Goal: Task Accomplishment & Management: Manage account settings

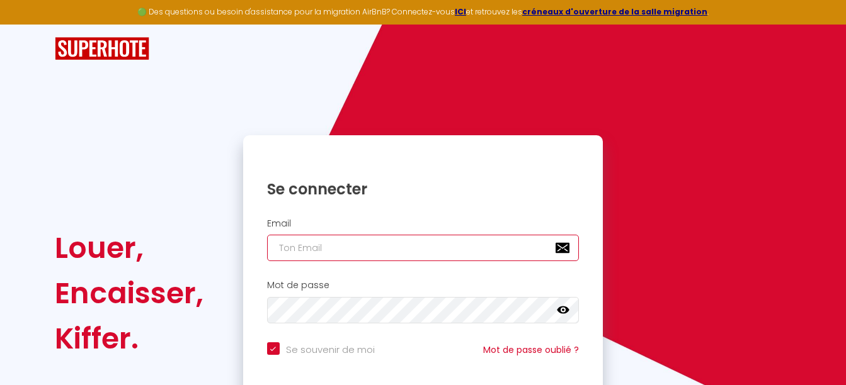
type input "[EMAIL_ADDRESS][DOMAIN_NAME]"
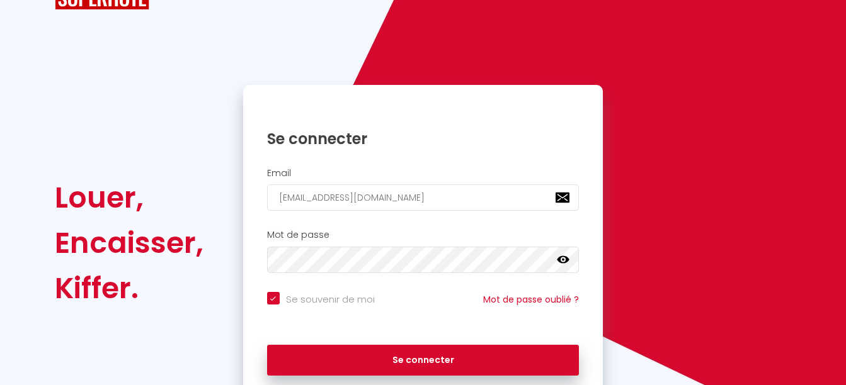
scroll to position [59, 0]
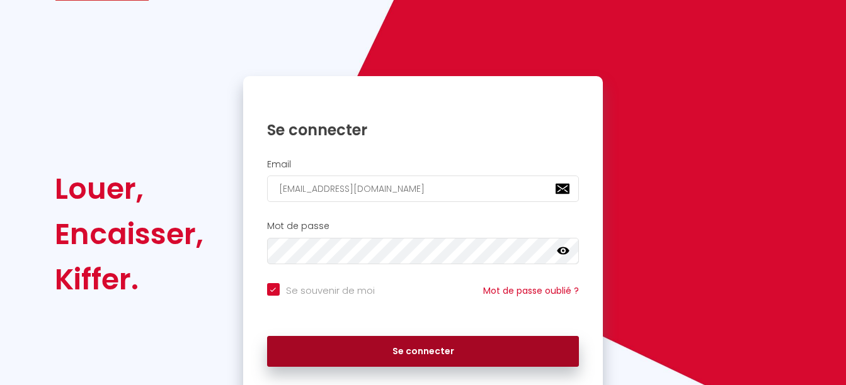
click at [457, 355] on button "Se connecter" at bounding box center [423, 351] width 312 height 31
checkbox input "true"
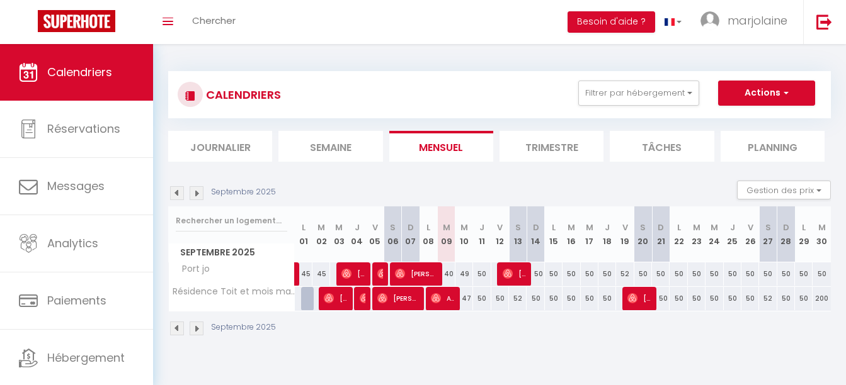
click at [465, 299] on div "47" at bounding box center [464, 298] width 18 height 23
click at [748, 85] on button "Actions" at bounding box center [766, 93] width 97 height 25
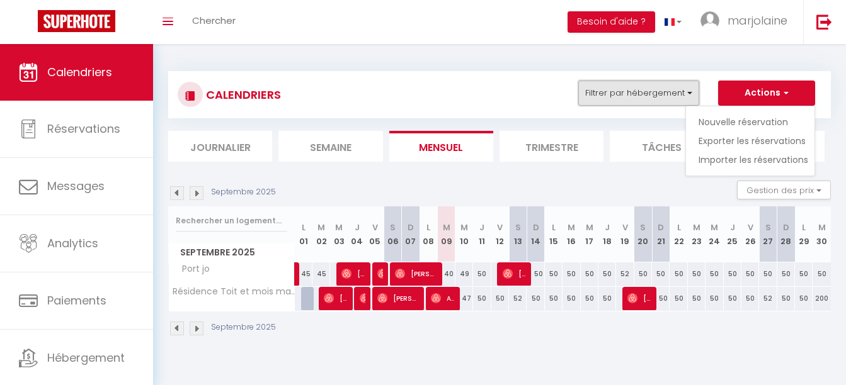
click at [672, 92] on button "Filtrer par hébergement" at bounding box center [638, 93] width 121 height 25
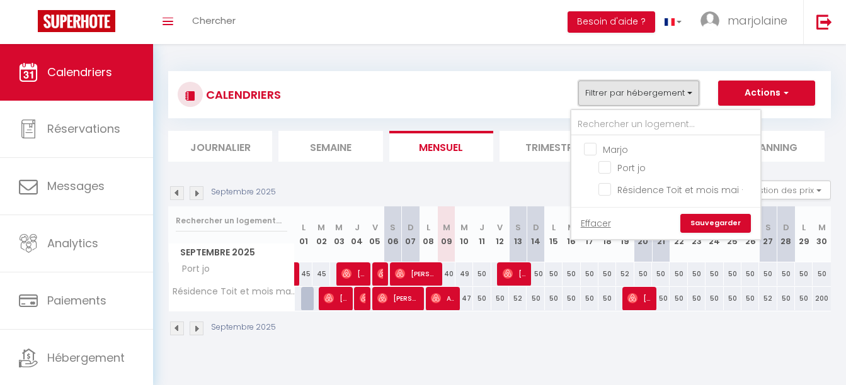
click at [672, 92] on button "Filtrer par hébergement" at bounding box center [638, 93] width 121 height 25
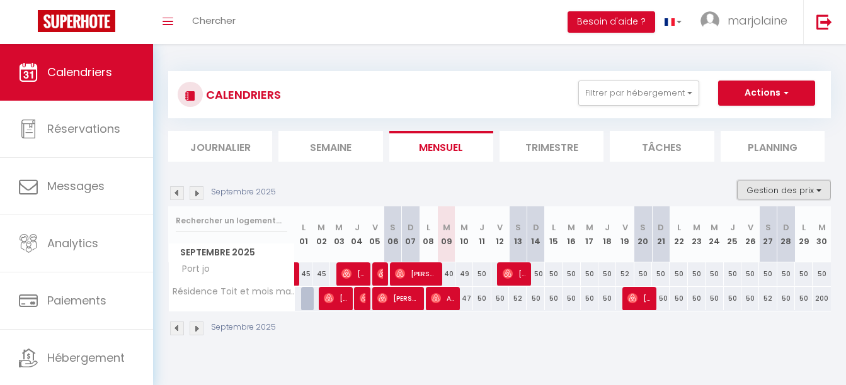
click at [789, 185] on button "Gestion des prix" at bounding box center [784, 190] width 94 height 19
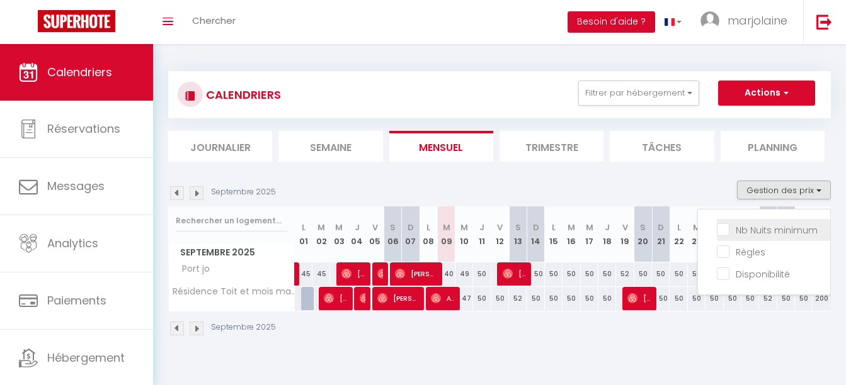
click at [774, 229] on input "Nb Nuits minimum" at bounding box center [773, 229] width 113 height 13
checkbox input "true"
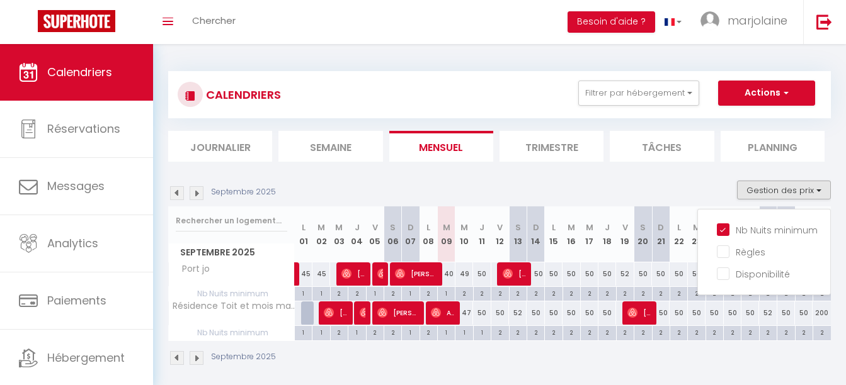
click at [449, 271] on div "40" at bounding box center [447, 274] width 18 height 23
click at [695, 188] on div "Septembre 2025 Gestion des prix Nb Nuits minimum Règles Disponibilité" at bounding box center [499, 194] width 663 height 26
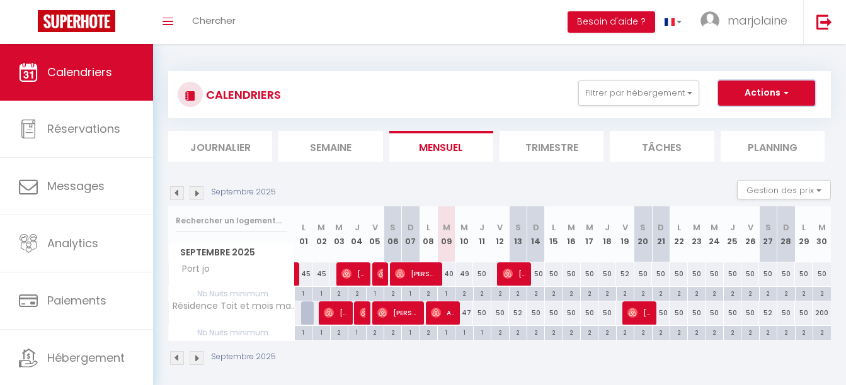
click at [734, 93] on button "Actions" at bounding box center [766, 93] width 97 height 25
click at [167, 28] on link "Toggle menubar" at bounding box center [168, 22] width 30 height 44
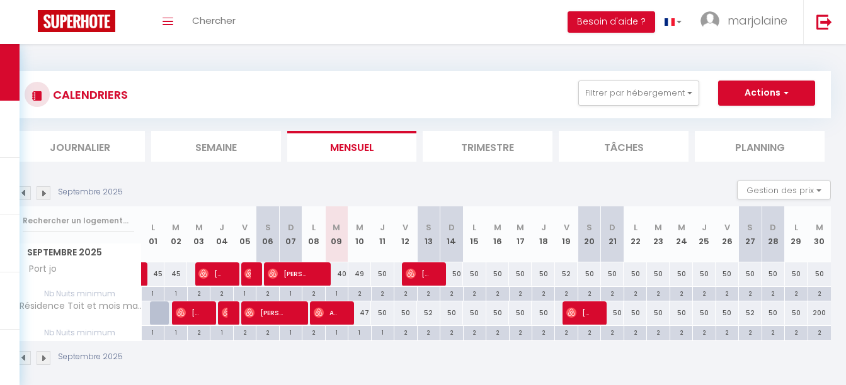
click at [732, 140] on li "Planning" at bounding box center [760, 146] width 130 height 31
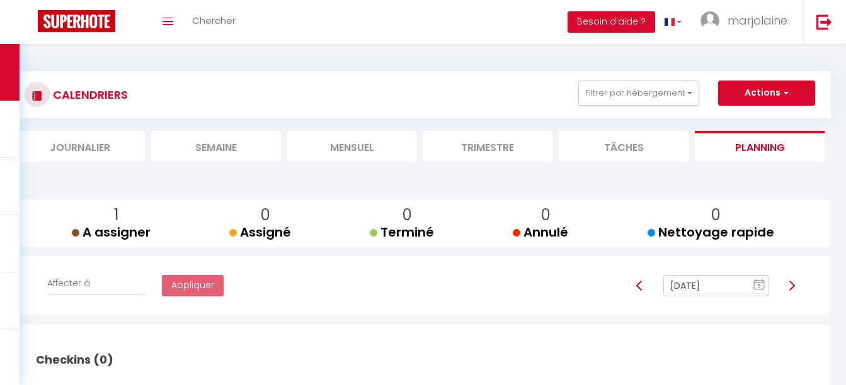
click at [637, 144] on li "Tâches" at bounding box center [624, 146] width 130 height 31
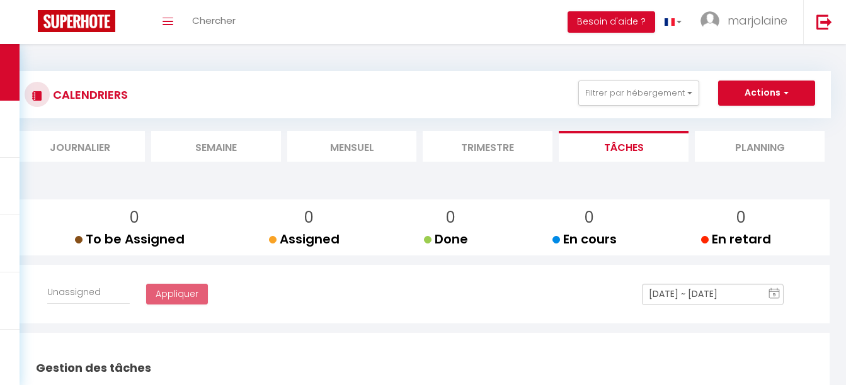
select select
click at [362, 148] on li "Mensuel" at bounding box center [352, 146] width 130 height 31
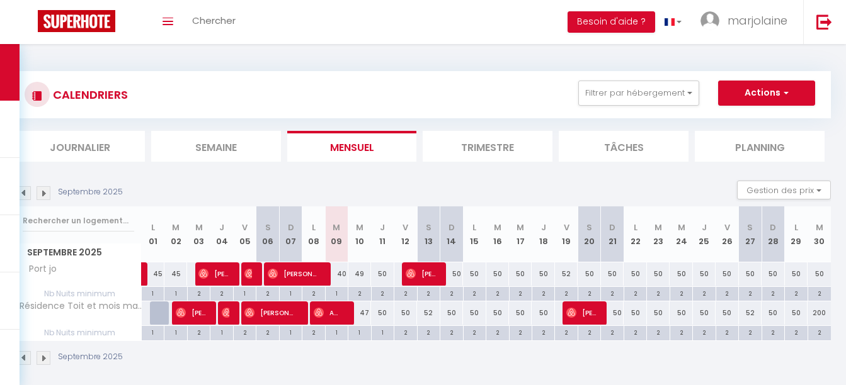
click at [100, 134] on li "Journalier" at bounding box center [80, 146] width 130 height 31
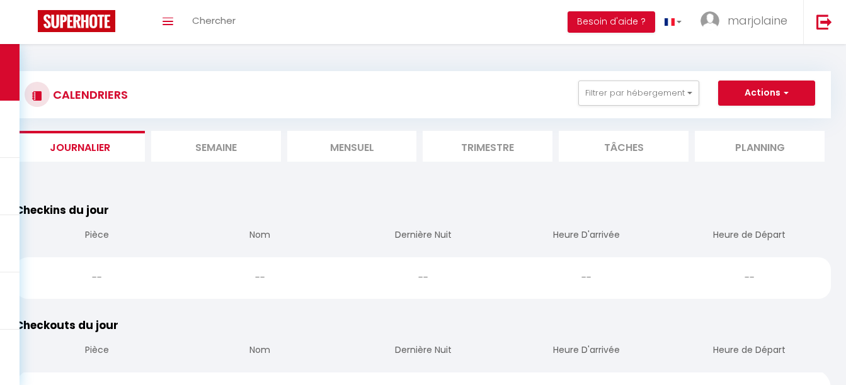
click at [232, 157] on li "Semaine" at bounding box center [216, 146] width 130 height 31
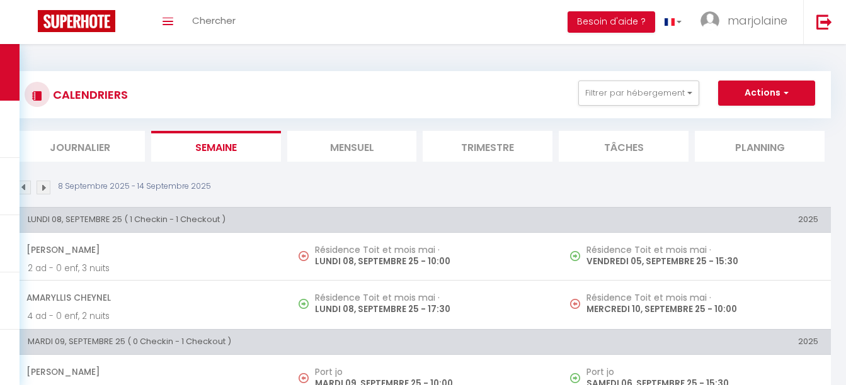
click at [327, 143] on li "Mensuel" at bounding box center [352, 146] width 130 height 31
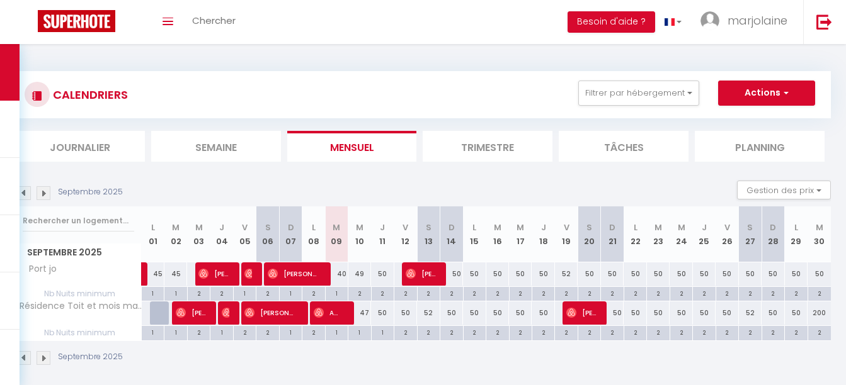
click at [338, 241] on th "M 09" at bounding box center [336, 235] width 23 height 56
click at [376, 305] on div "50" at bounding box center [382, 313] width 23 height 23
click at [361, 292] on div "2" at bounding box center [359, 293] width 22 height 12
click at [361, 277] on div "49" at bounding box center [359, 274] width 23 height 23
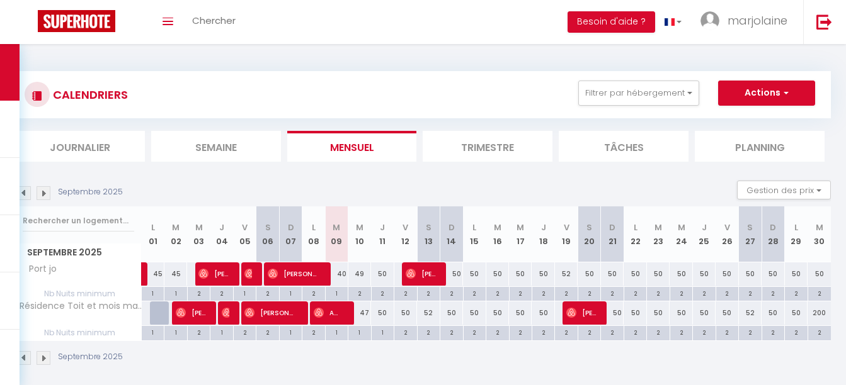
click at [361, 277] on div "49" at bounding box center [359, 274] width 23 height 23
click at [784, 183] on button "Gestion des prix" at bounding box center [784, 190] width 94 height 19
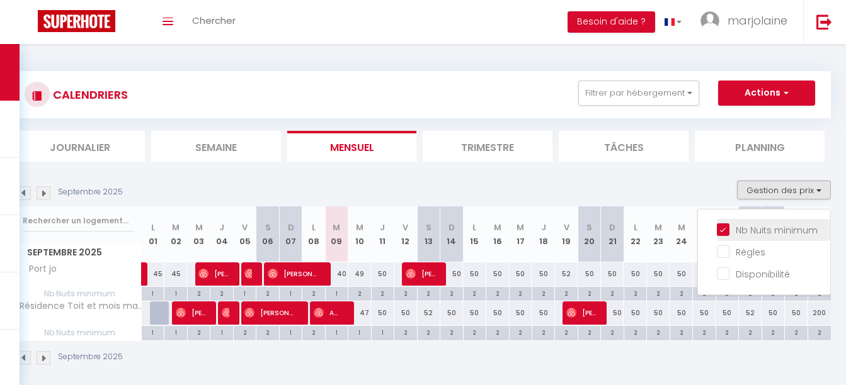
click at [750, 233] on input "Nb Nuits minimum" at bounding box center [773, 229] width 113 height 13
checkbox input "false"
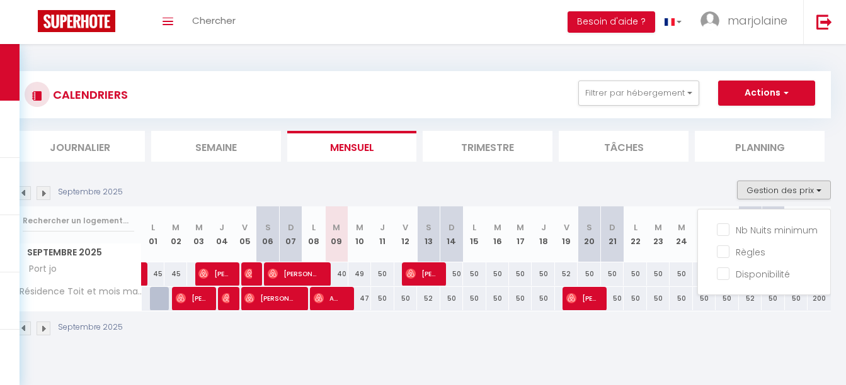
click at [376, 314] on div "Septembre 2025" at bounding box center [423, 330] width 816 height 37
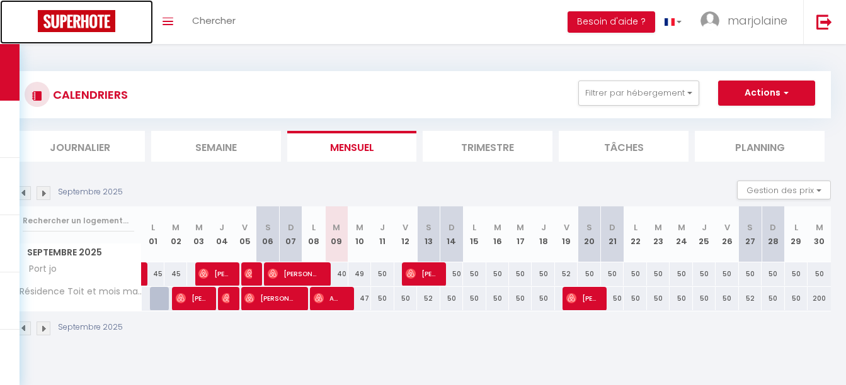
click at [86, 23] on img at bounding box center [76, 21] width 77 height 22
click at [38, 91] on img at bounding box center [37, 96] width 10 height 10
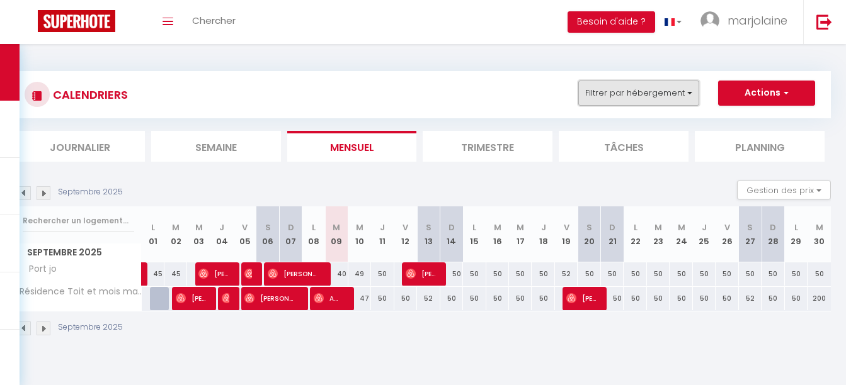
click at [668, 97] on button "Filtrer par hébergement" at bounding box center [638, 93] width 121 height 25
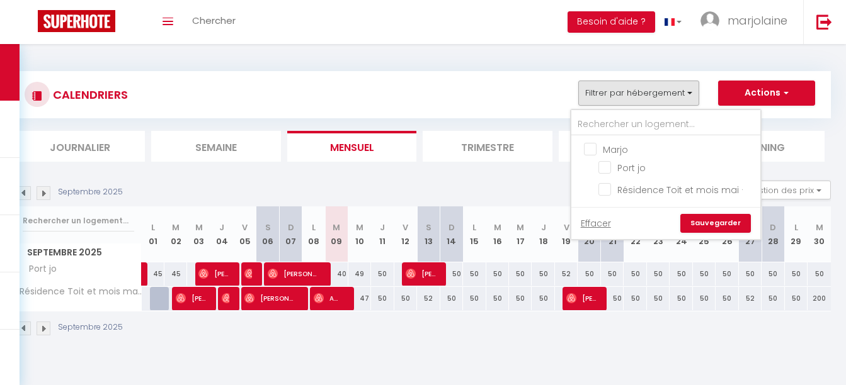
click at [489, 106] on div "CALENDRIERS Filtrer par hébergement Marjo Port jo Résidence Toit et mois mai · …" at bounding box center [423, 95] width 797 height 28
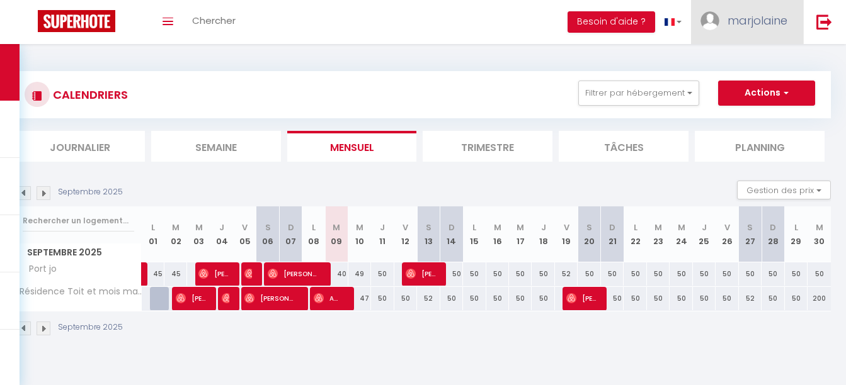
click at [751, 26] on span "marjolaine" at bounding box center [757, 21] width 60 height 16
click at [513, 84] on div "CALENDRIERS Filtrer par hébergement Marjo Port jo Résidence Toit et mois mai · …" at bounding box center [423, 95] width 797 height 28
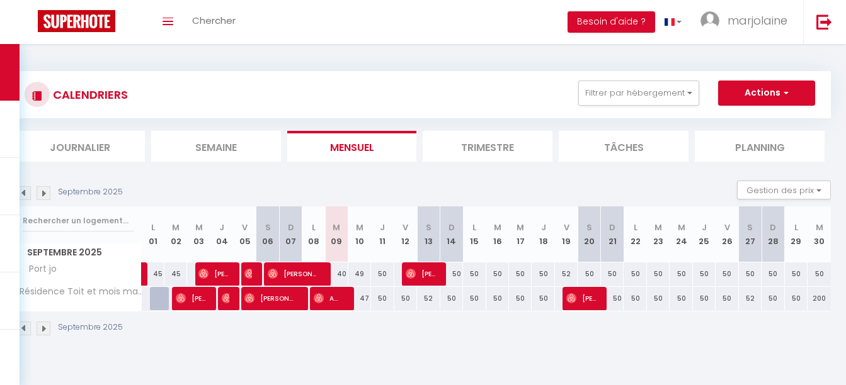
click at [41, 268] on span "Port jo" at bounding box center [41, 270] width 47 height 14
click at [57, 290] on span "Résidence Toit et mois mai ·" at bounding box center [92, 287] width 134 height 15
click at [54, 246] on span "Septembre 2025" at bounding box center [78, 253] width 125 height 18
click at [60, 231] on input "text" at bounding box center [78, 221] width 111 height 23
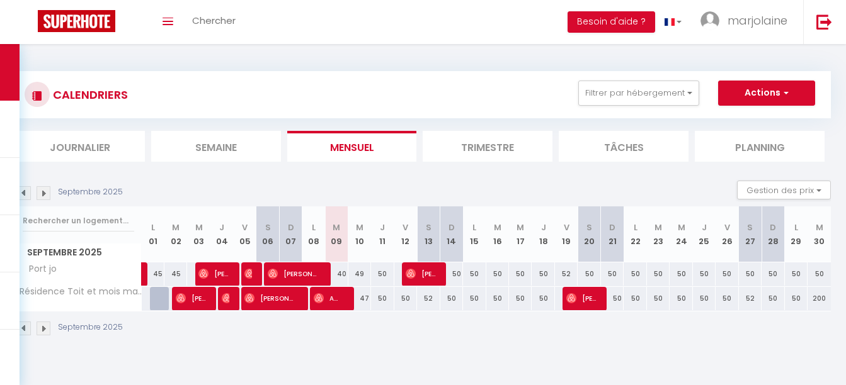
click at [818, 284] on div "50" at bounding box center [818, 274] width 23 height 23
click at [802, 186] on button "Gestion des prix" at bounding box center [784, 190] width 94 height 19
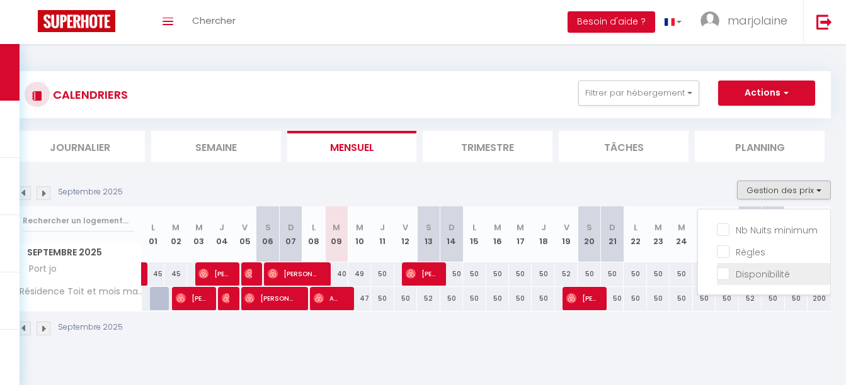
click at [771, 271] on input "Disponibilité" at bounding box center [773, 273] width 113 height 13
checkbox input "true"
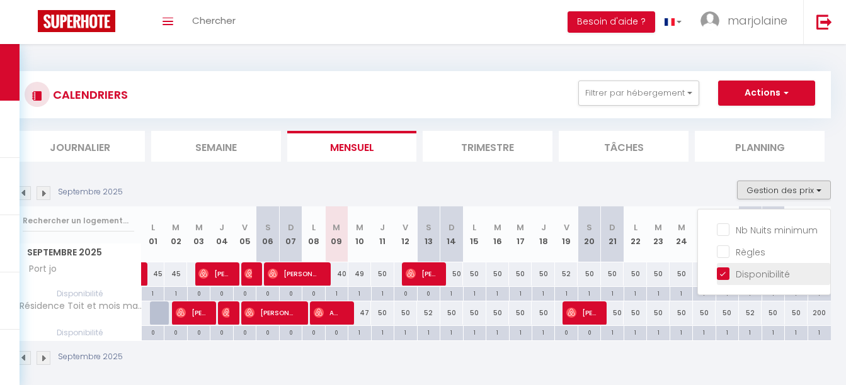
click at [761, 266] on li "Disponibilité" at bounding box center [773, 274] width 113 height 22
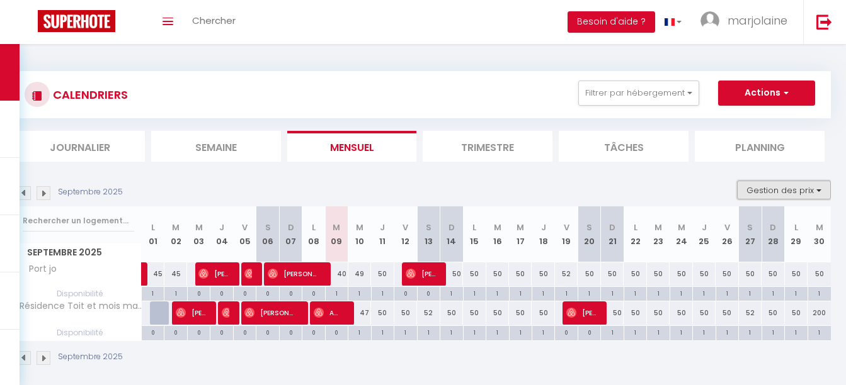
click at [781, 193] on button "Gestion des prix" at bounding box center [784, 190] width 94 height 19
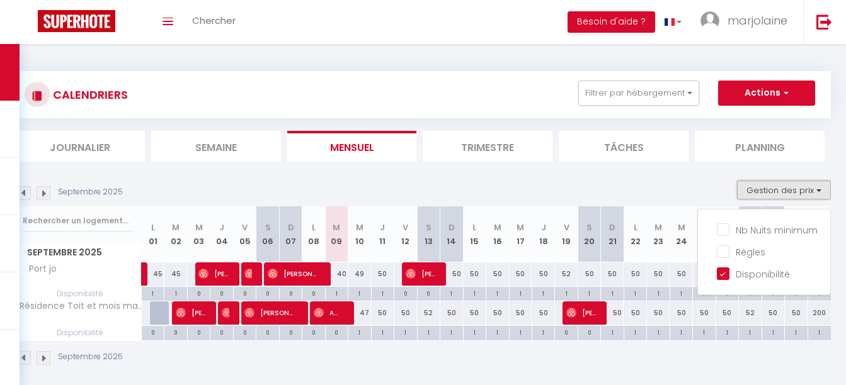
click at [781, 193] on button "Gestion des prix" at bounding box center [784, 190] width 94 height 19
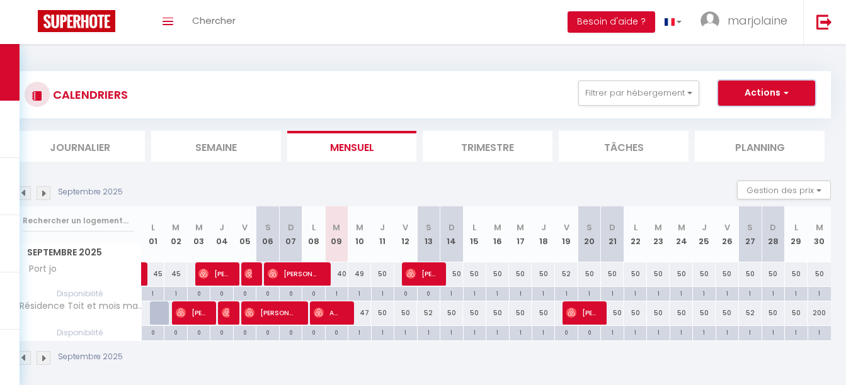
click at [758, 101] on button "Actions" at bounding box center [766, 93] width 97 height 25
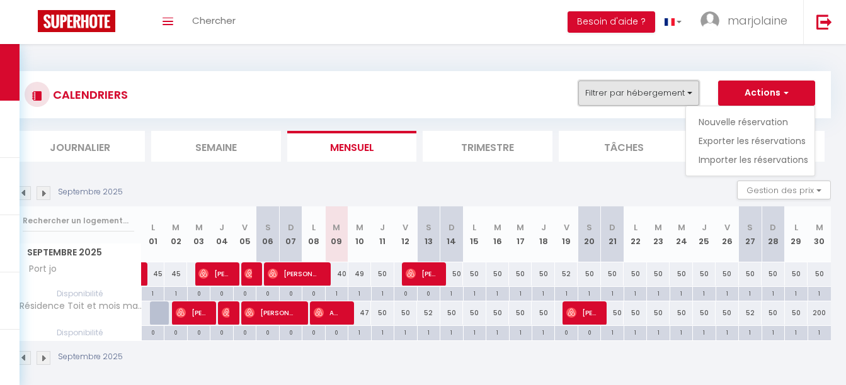
click at [658, 102] on button "Filtrer par hébergement" at bounding box center [638, 93] width 121 height 25
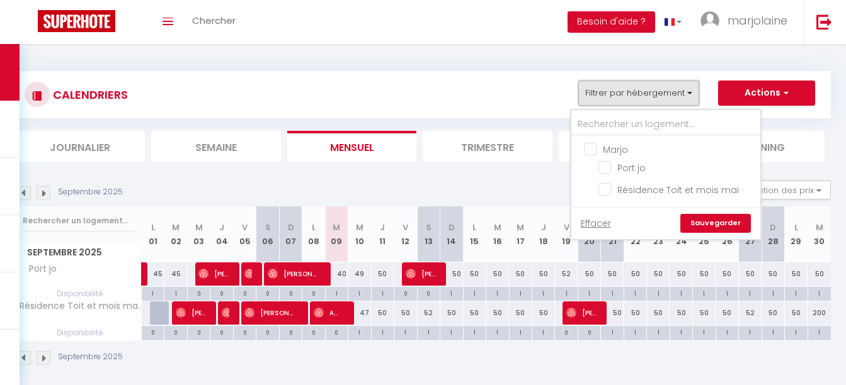
click at [658, 102] on button "Filtrer par hébergement" at bounding box center [638, 93] width 121 height 25
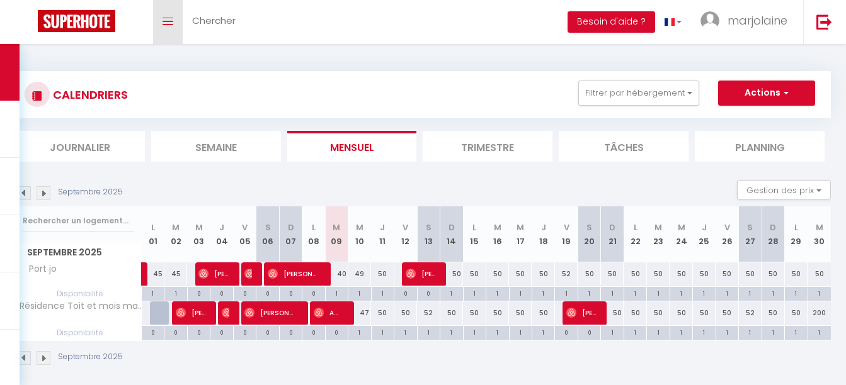
click at [171, 21] on span at bounding box center [167, 21] width 11 height 1
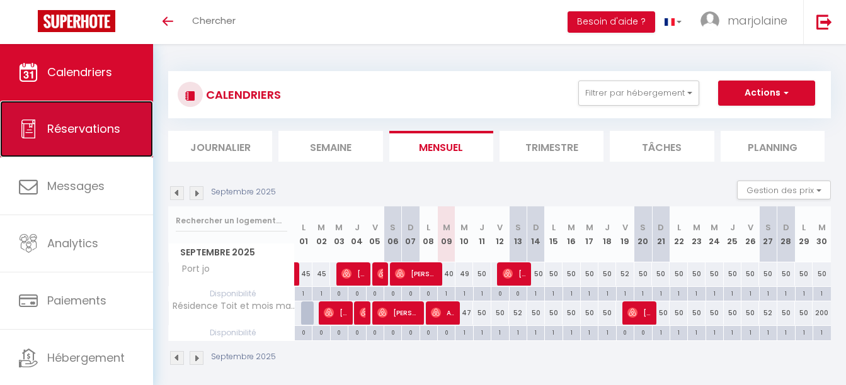
click at [101, 119] on link "Réservations" at bounding box center [76, 129] width 153 height 57
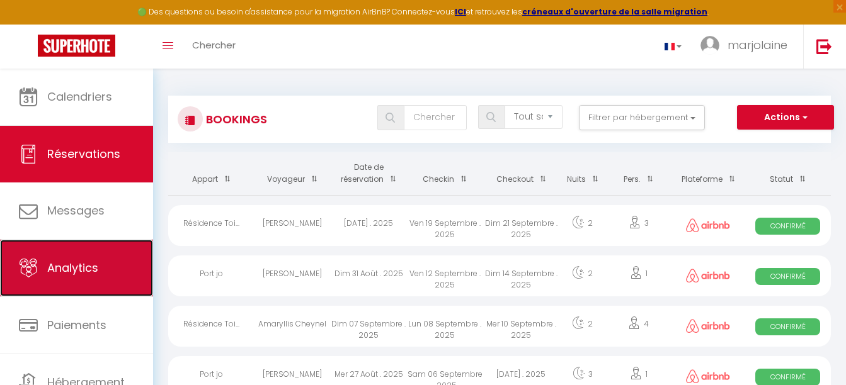
click at [77, 271] on span "Analytics" at bounding box center [72, 268] width 51 height 16
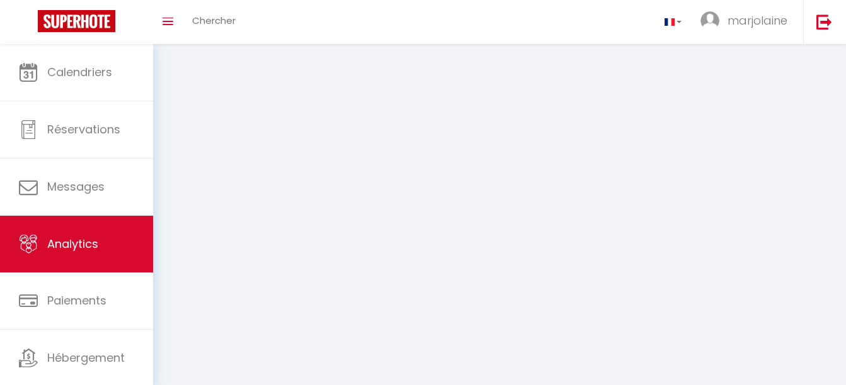
select select "2025"
select select "9"
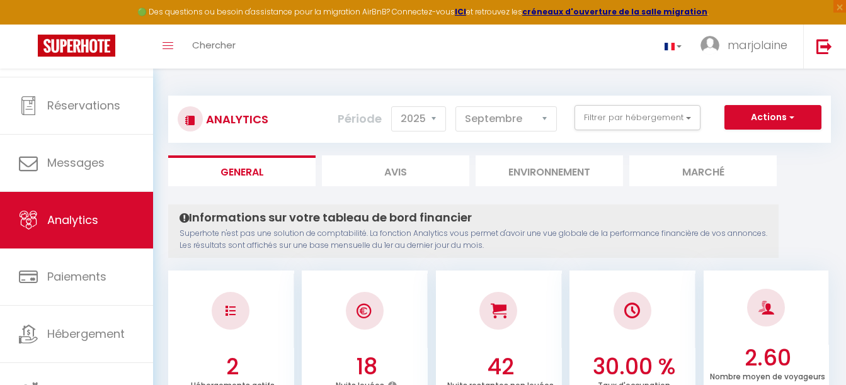
scroll to position [57, 0]
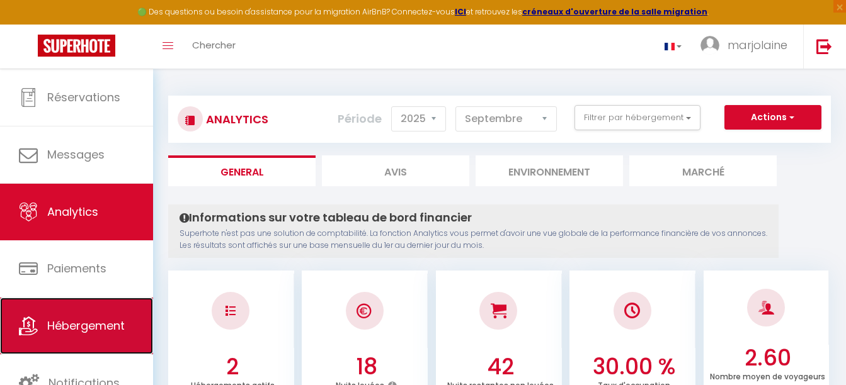
click at [105, 322] on span "Hébergement" at bounding box center [85, 326] width 77 height 16
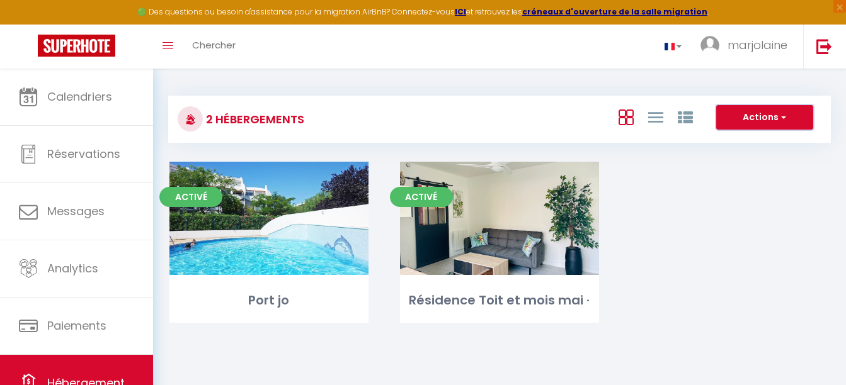
click at [790, 120] on button "Actions" at bounding box center [764, 117] width 97 height 25
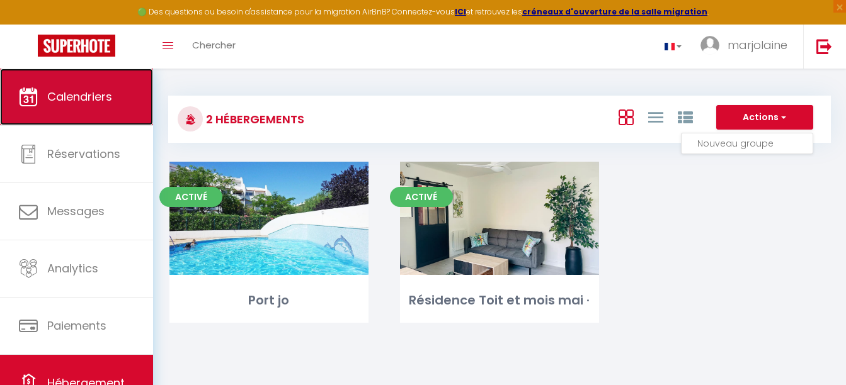
click at [109, 108] on link "Calendriers" at bounding box center [76, 97] width 153 height 57
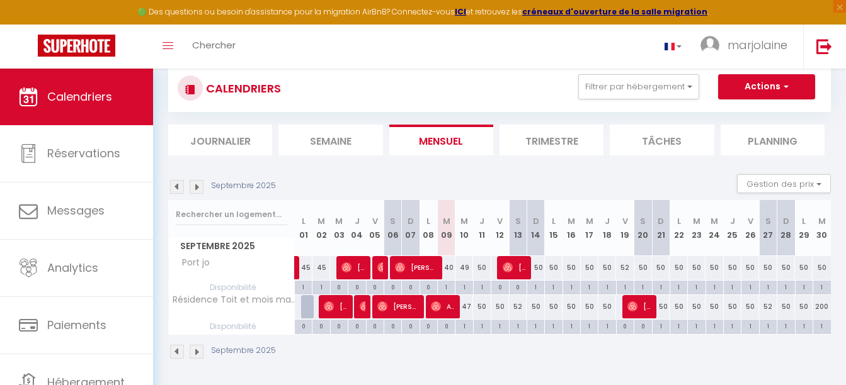
scroll to position [32, 0]
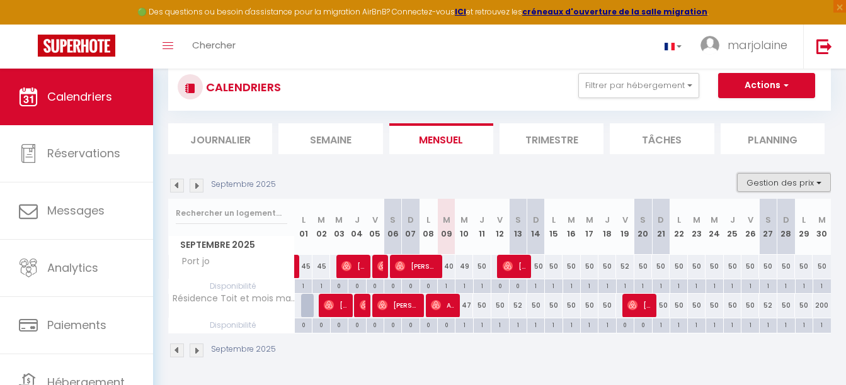
click at [785, 186] on button "Gestion des prix" at bounding box center [784, 182] width 94 height 19
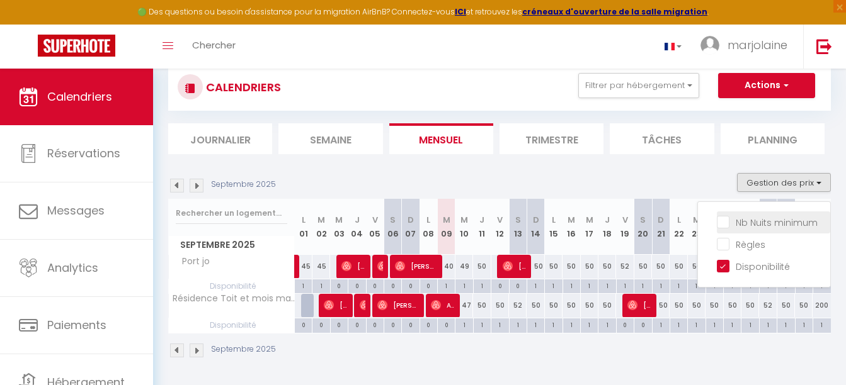
click at [778, 219] on input "Nb Nuits minimum" at bounding box center [773, 221] width 113 height 13
checkbox input "true"
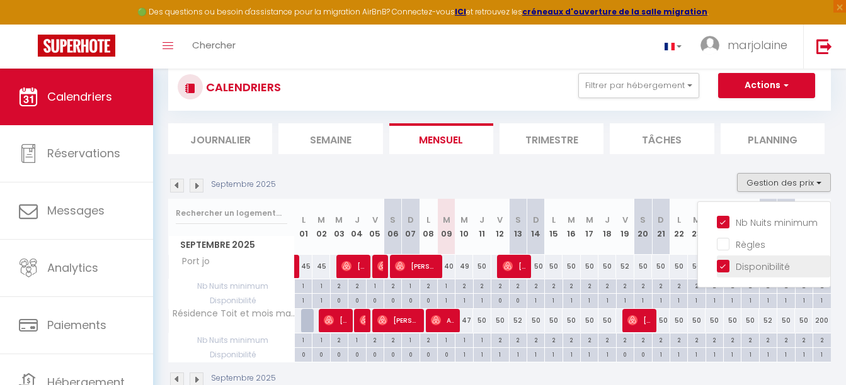
click at [768, 259] on input "Disponibilité" at bounding box center [773, 265] width 113 height 13
checkbox input "false"
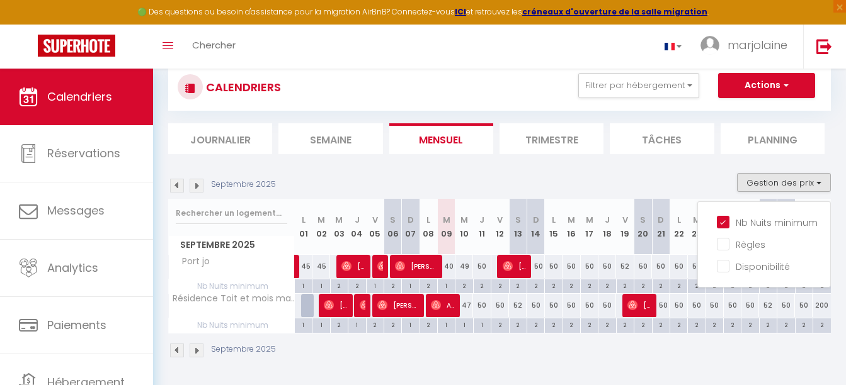
click at [697, 186] on div "Septembre 2025 Gestion des prix Nb Nuits minimum Règles Disponibilité" at bounding box center [499, 186] width 663 height 26
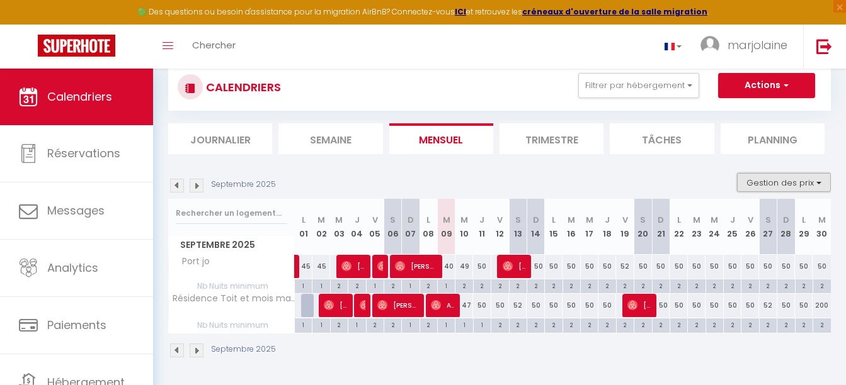
click at [751, 183] on button "Gestion des prix" at bounding box center [784, 182] width 94 height 19
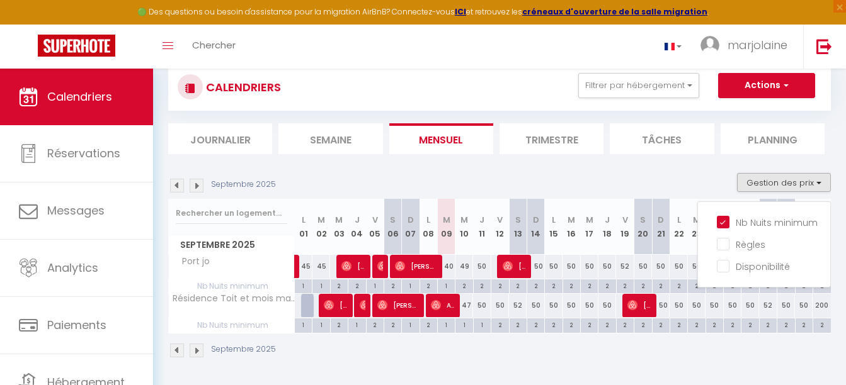
click at [714, 167] on section "Septembre 2025 Gestion des prix Nb Nuits minimum Règles Disponibilité Septembre…" at bounding box center [499, 266] width 663 height 210
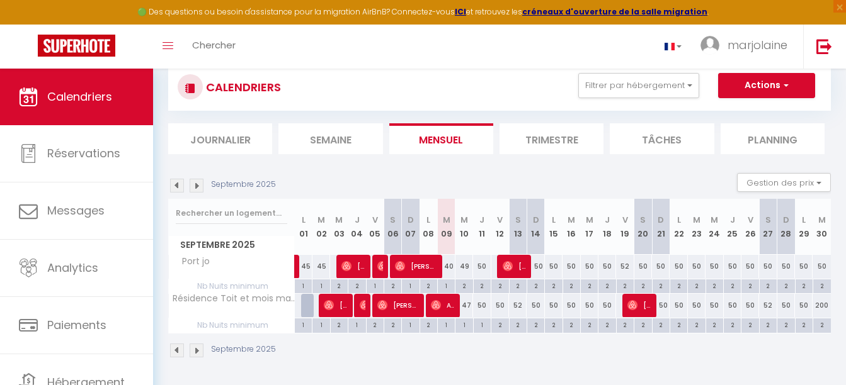
click at [464, 285] on div "2" at bounding box center [463, 286] width 17 height 12
click at [477, 37] on div "Toggle menubar Chercher BUTTON marjolaine Paramètres" at bounding box center [463, 47] width 745 height 44
click at [161, 48] on link "Toggle menubar" at bounding box center [168, 47] width 30 height 44
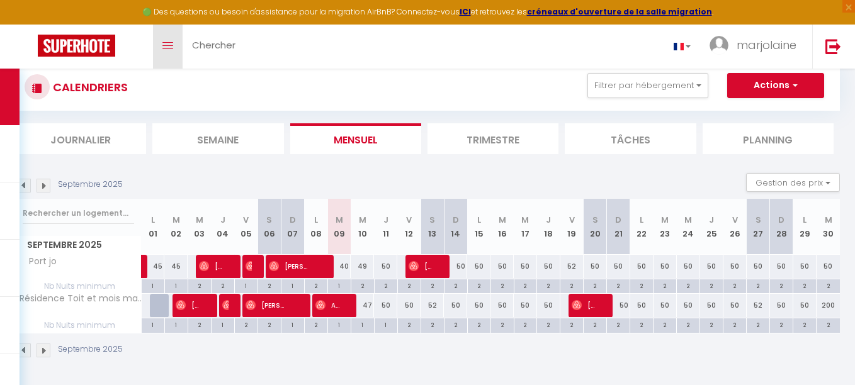
click at [161, 48] on link "Toggle menubar" at bounding box center [168, 47] width 30 height 44
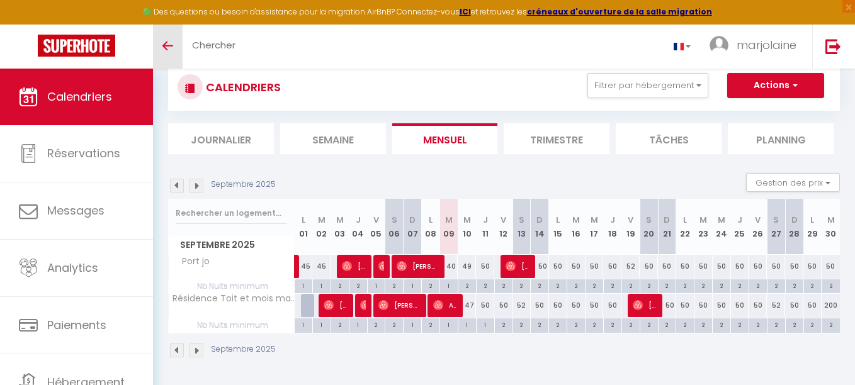
click at [161, 48] on link "Toggle menubar" at bounding box center [168, 47] width 30 height 44
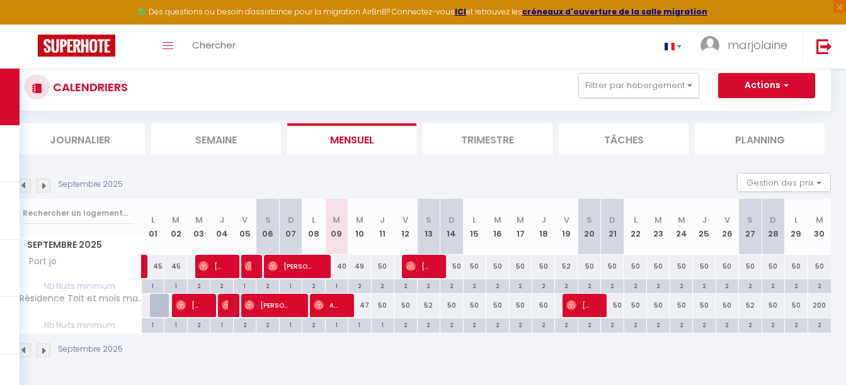
click at [385, 48] on div "Toggle menubar Chercher BUTTON marjolaine Paramètres" at bounding box center [463, 47] width 745 height 44
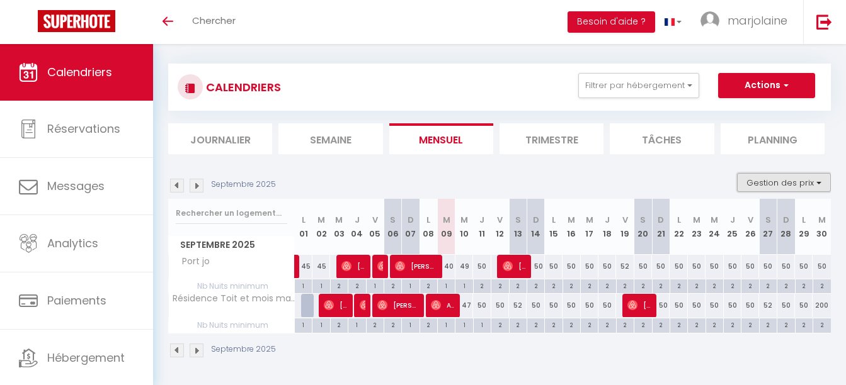
click at [745, 176] on button "Gestion des prix" at bounding box center [784, 182] width 94 height 19
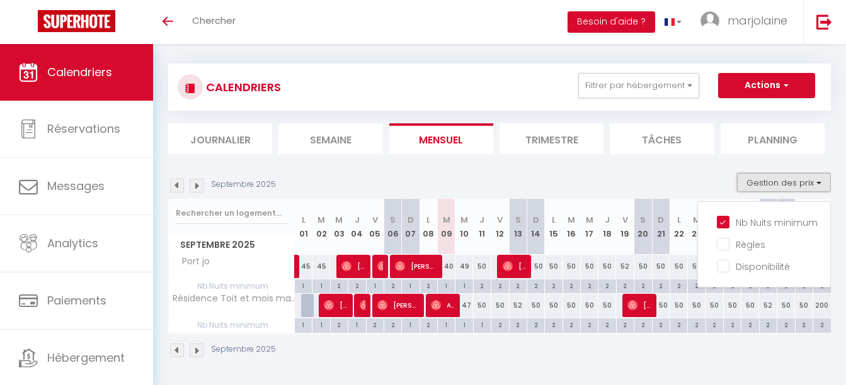
click at [745, 176] on button "Gestion des prix" at bounding box center [784, 182] width 94 height 19
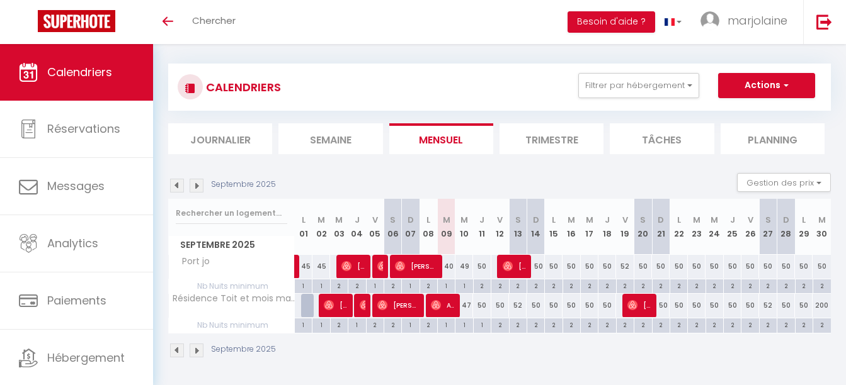
click at [551, 285] on div "2" at bounding box center [553, 286] width 17 height 12
type input "2"
type input "Lun 15 Septembre 2025"
type input "[DATE] Septembre 2025"
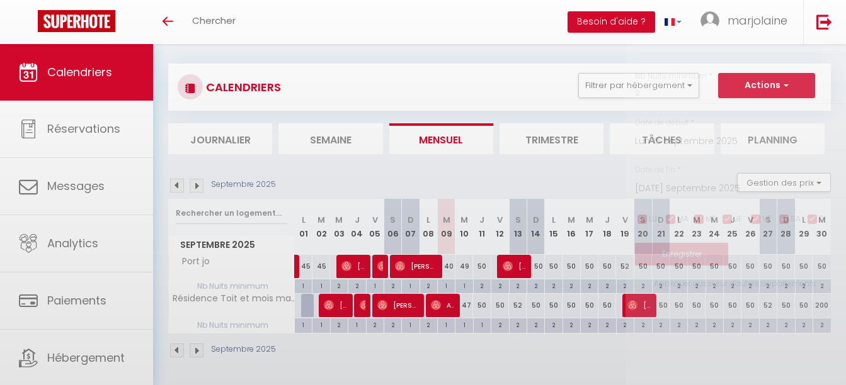
click at [551, 285] on div at bounding box center [423, 192] width 846 height 385
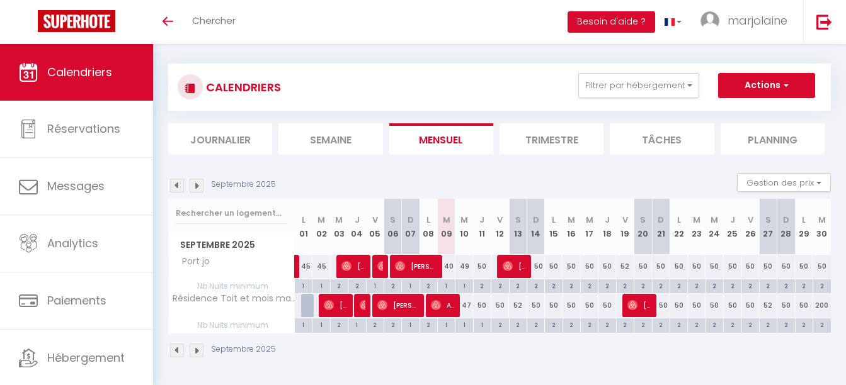
click at [551, 285] on div "2" at bounding box center [553, 286] width 17 height 12
type input "2"
type input "Lun 15 Septembre 2025"
type input "[DATE] Septembre 2025"
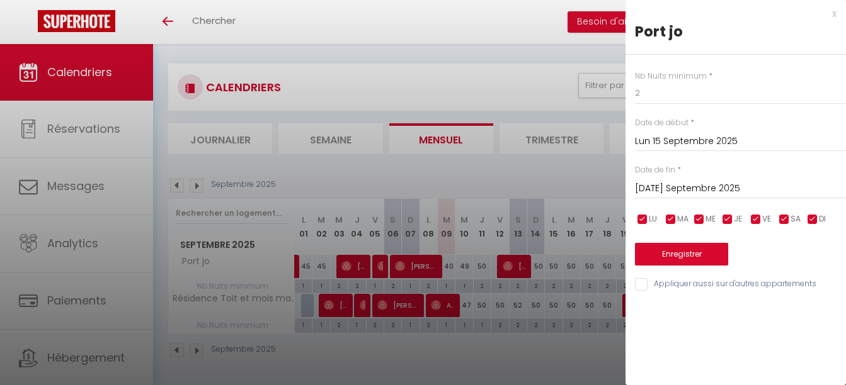
click at [551, 285] on div at bounding box center [423, 192] width 846 height 385
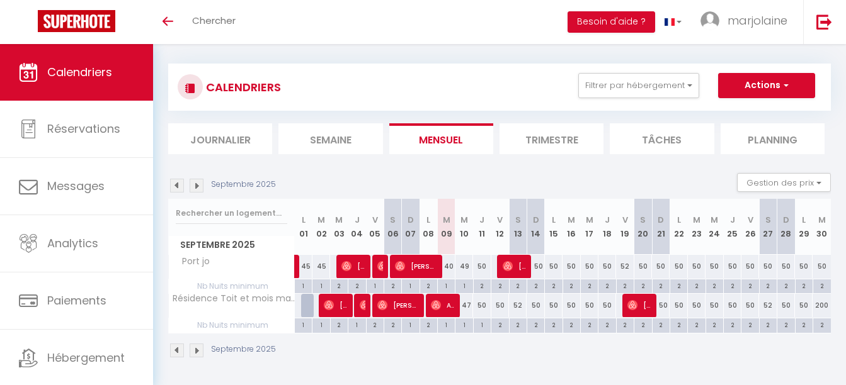
click at [482, 285] on div "2" at bounding box center [482, 286] width 17 height 12
type input "2"
type input "Jeu 11 Septembre 2025"
type input "Ven 12 Septembre 2025"
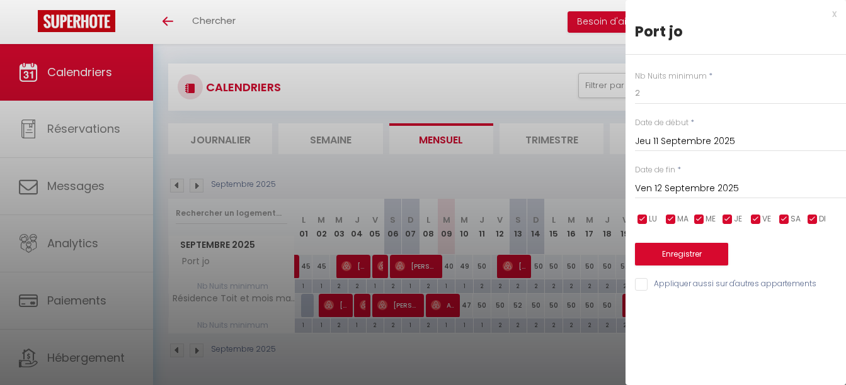
click at [811, 222] on input "checkbox" at bounding box center [812, 220] width 13 height 13
checkbox input "false"
click at [786, 222] on input "checkbox" at bounding box center [784, 220] width 13 height 13
click at [787, 219] on input "checkbox" at bounding box center [784, 220] width 13 height 13
checkbox input "true"
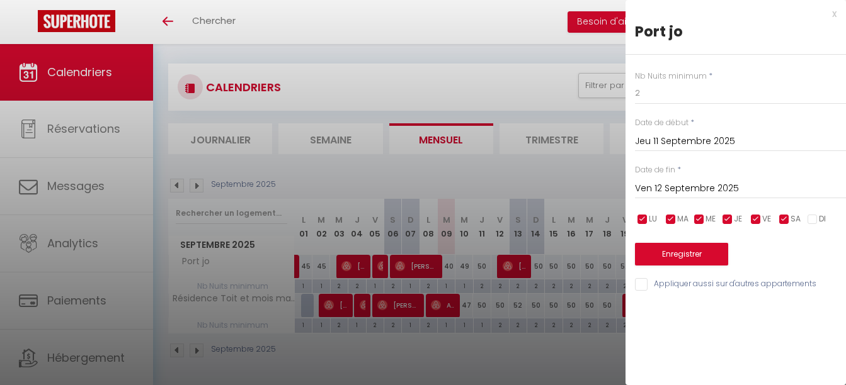
click at [816, 218] on input "checkbox" at bounding box center [812, 220] width 13 height 13
checkbox input "true"
click at [701, 91] on input "2" at bounding box center [740, 93] width 211 height 23
type input "1"
click at [684, 253] on button "Enregistrer" at bounding box center [681, 254] width 93 height 23
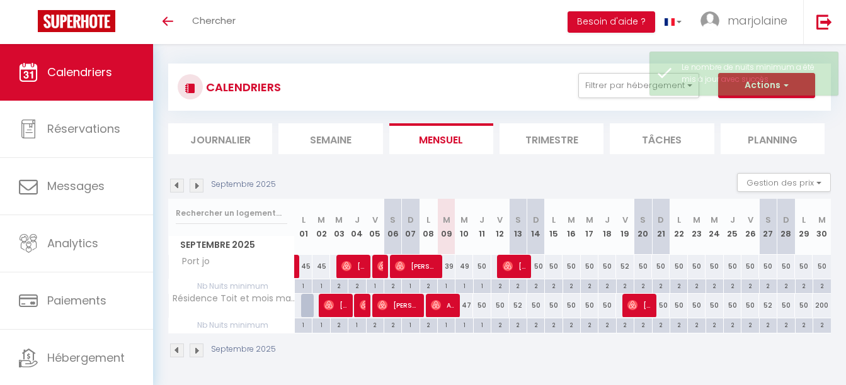
click at [569, 286] on div "2" at bounding box center [571, 286] width 17 height 12
type input "2"
type input "[DATE] Septembre 2025"
type input "Mer 17 Septembre 2025"
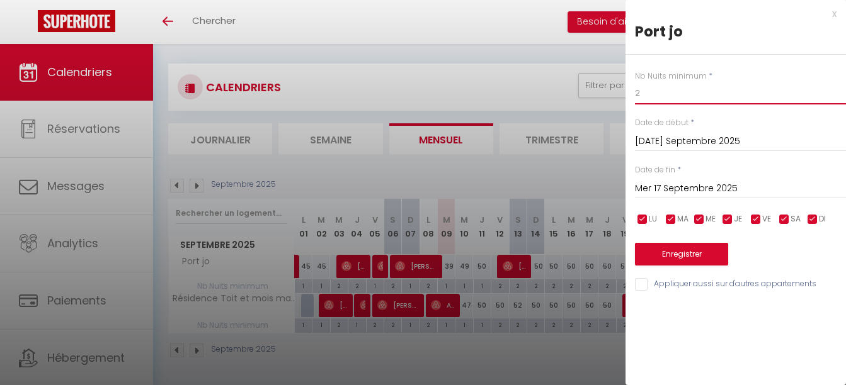
click at [653, 93] on input "2" at bounding box center [740, 93] width 211 height 23
type input "1"
click at [693, 253] on button "Enregistrer" at bounding box center [681, 254] width 93 height 23
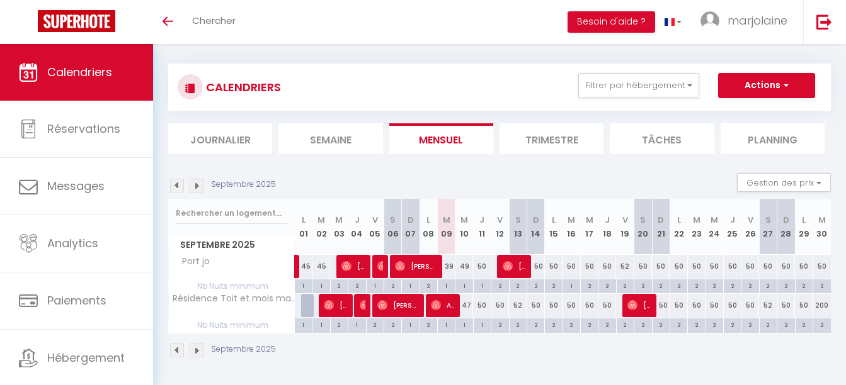
click at [567, 285] on div "1" at bounding box center [571, 286] width 17 height 12
type input "1"
type input "[DATE] Septembre 2025"
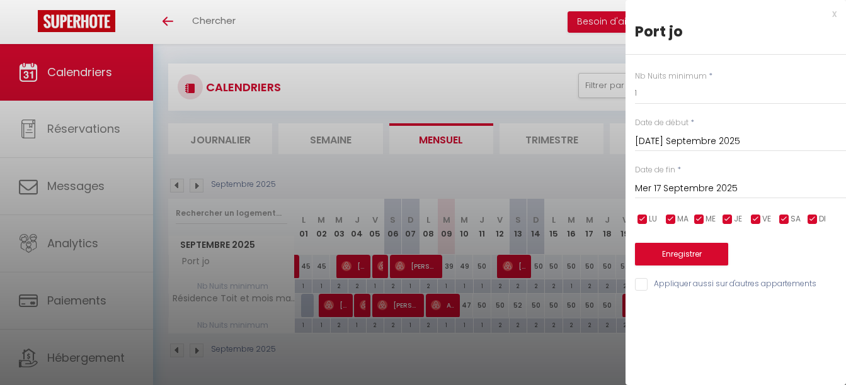
click at [672, 187] on input "Mer 17 Septembre 2025" at bounding box center [740, 189] width 211 height 16
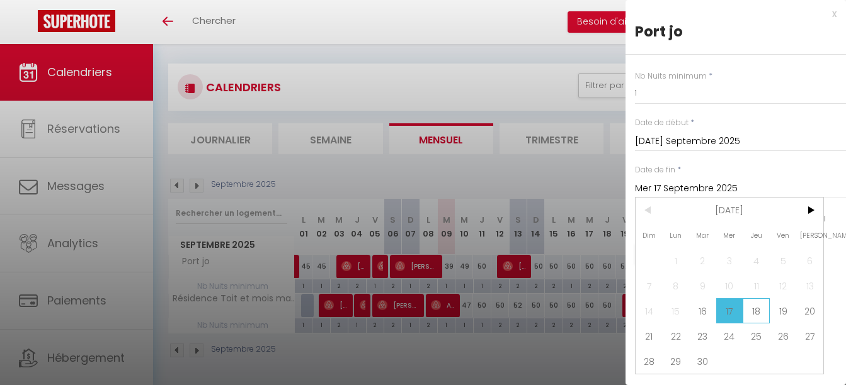
click at [758, 308] on span "18" at bounding box center [756, 311] width 27 height 25
type input "Jeu 18 Septembre 2025"
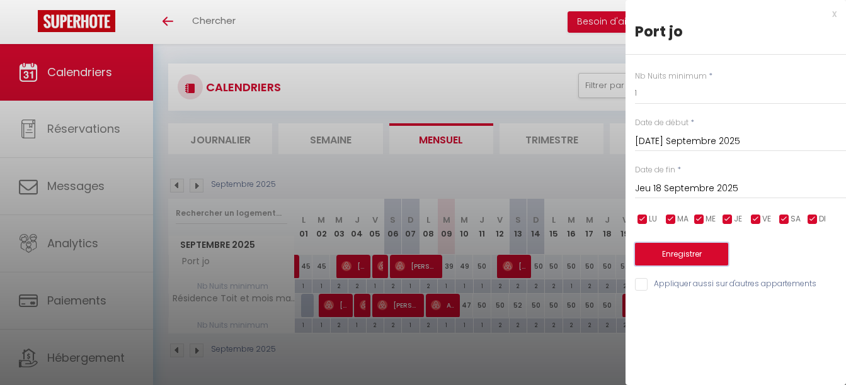
click at [677, 254] on button "Enregistrer" at bounding box center [681, 254] width 93 height 23
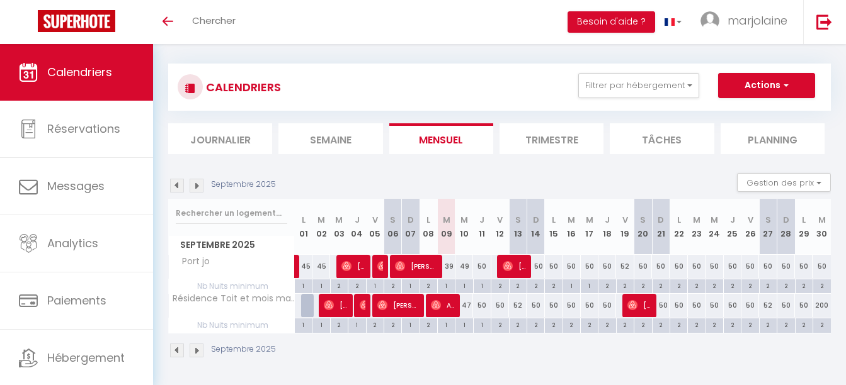
click at [557, 326] on div "2" at bounding box center [553, 325] width 17 height 12
type input "2"
type input "Lun 15 Septembre 2025"
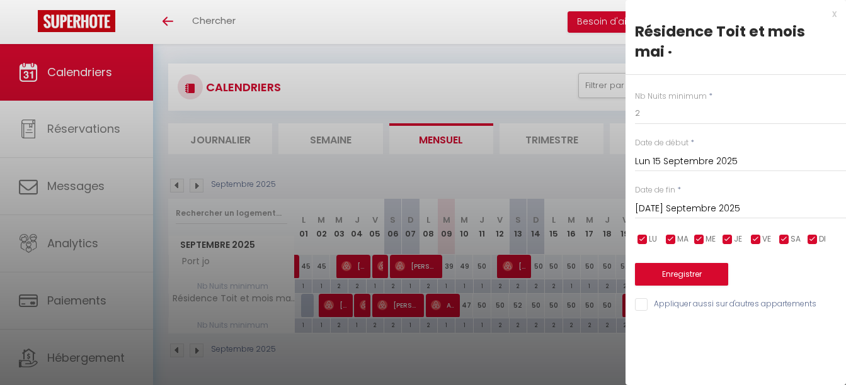
click at [722, 210] on input "[DATE] Septembre 2025" at bounding box center [740, 209] width 211 height 16
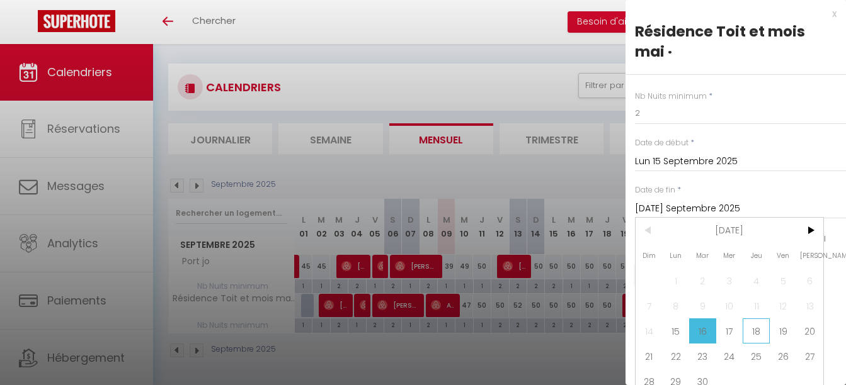
click at [757, 342] on span "18" at bounding box center [756, 331] width 27 height 25
type input "Jeu 18 Septembre 2025"
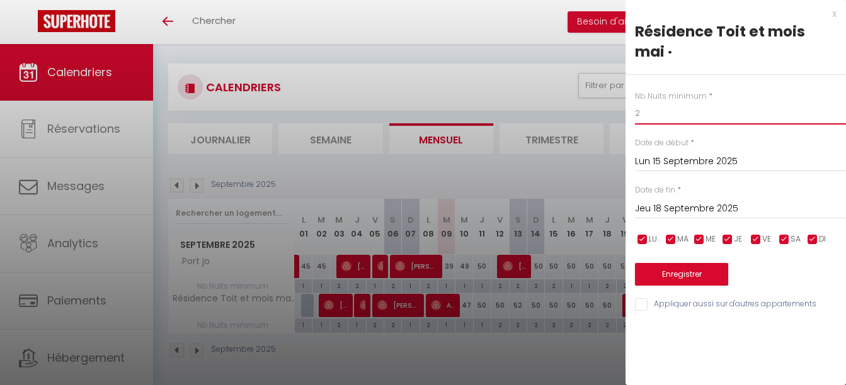
click at [670, 115] on input "2" at bounding box center [740, 113] width 211 height 23
type input "1"
click at [678, 268] on button "Enregistrer" at bounding box center [681, 274] width 93 height 23
